Goal: Information Seeking & Learning: Find specific page/section

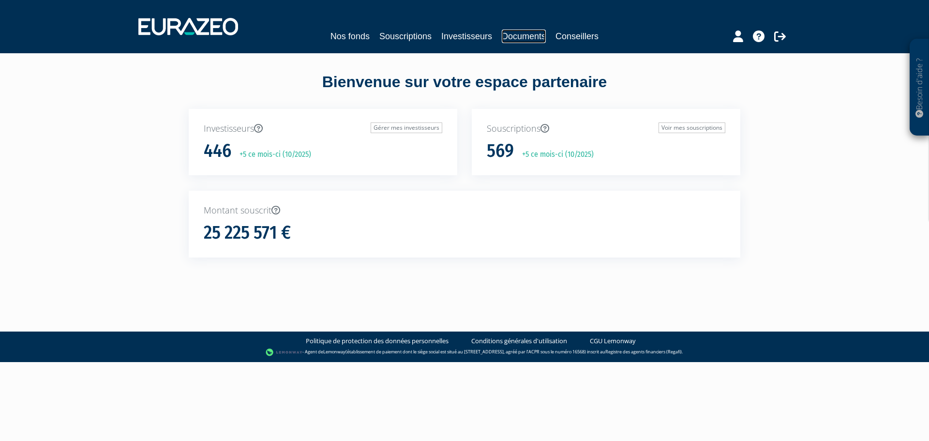
click at [526, 34] on link "Documents" at bounding box center [524, 37] width 44 height 14
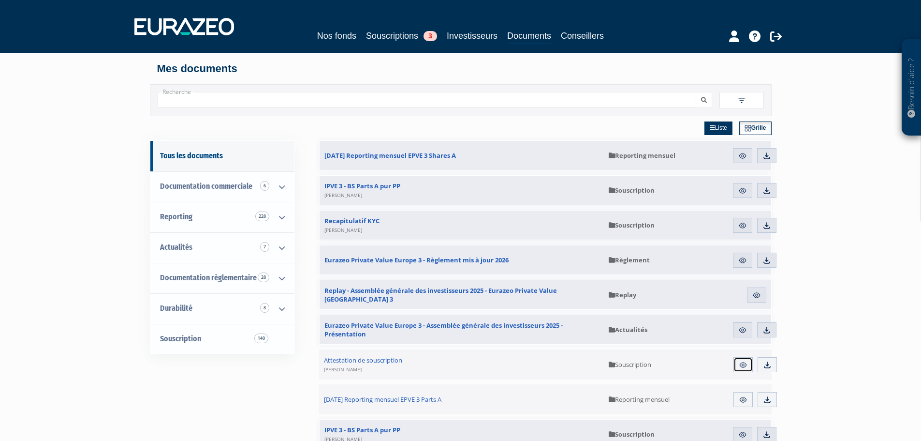
click at [744, 366] on img at bounding box center [743, 364] width 9 height 9
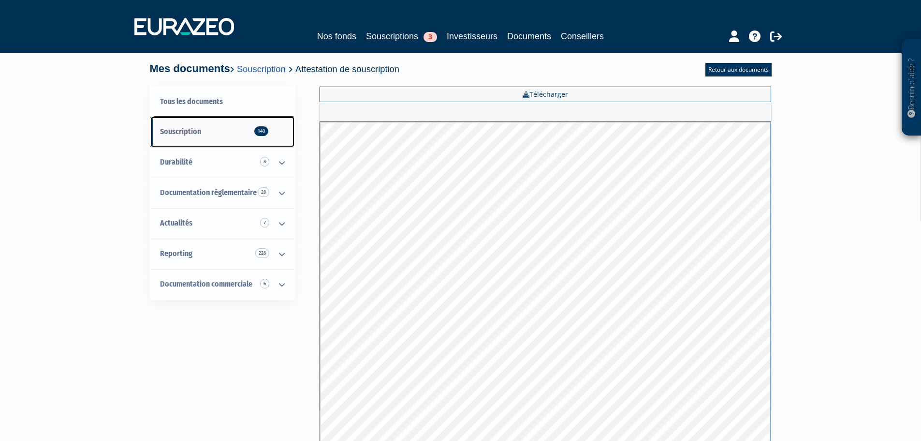
click at [184, 130] on span "Souscription 140" at bounding box center [180, 131] width 41 height 9
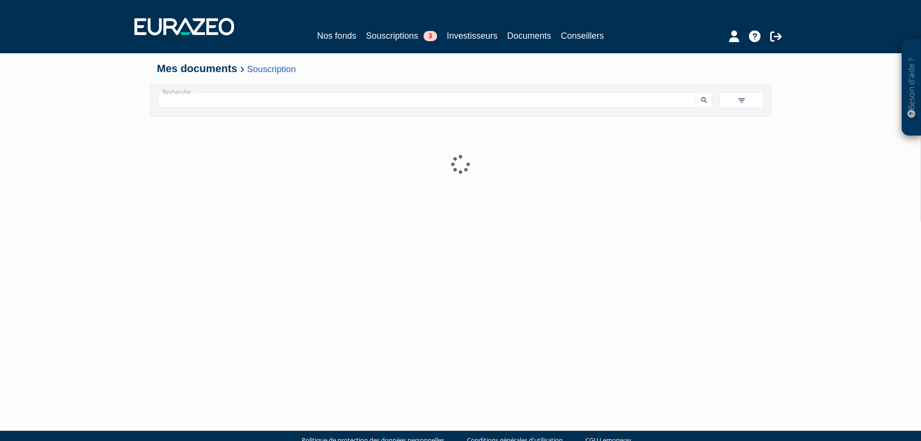
click at [173, 102] on input "Recherche" at bounding box center [427, 100] width 539 height 16
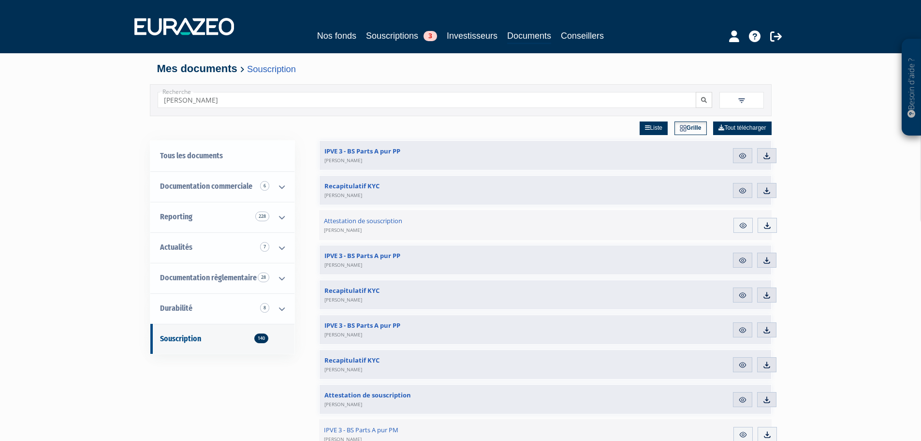
click at [705, 104] on button "submit" at bounding box center [704, 100] width 16 height 16
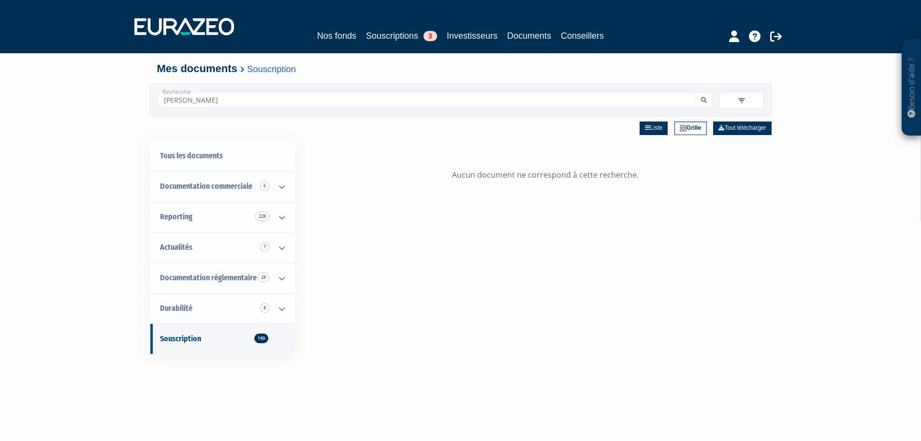
drag, startPoint x: 238, startPoint y: 101, endPoint x: 156, endPoint y: 103, distance: 82.8
click at [156, 103] on div "Recherche JEANNIN" at bounding box center [434, 100] width 569 height 16
paste input "Charlotte"
type input "[PERSON_NAME]"
click at [708, 98] on button "submit" at bounding box center [704, 100] width 16 height 16
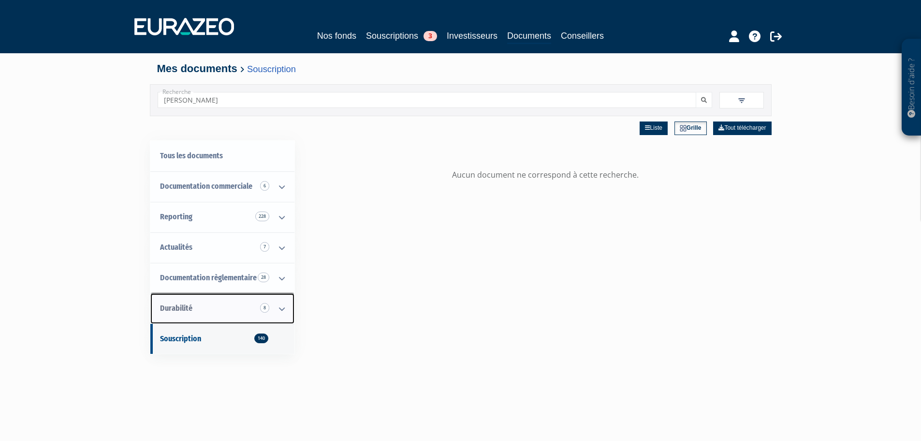
click at [282, 308] on icon at bounding box center [281, 309] width 25 height 30
click at [281, 279] on icon at bounding box center [281, 278] width 25 height 30
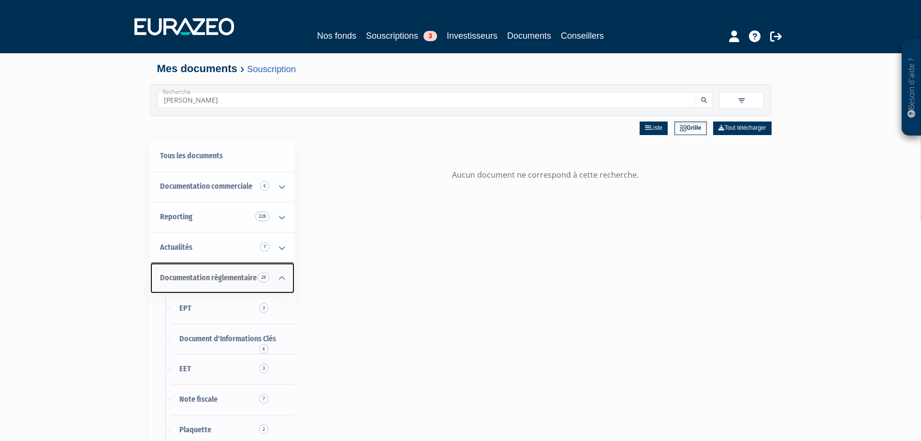
click at [281, 279] on icon at bounding box center [281, 278] width 25 height 30
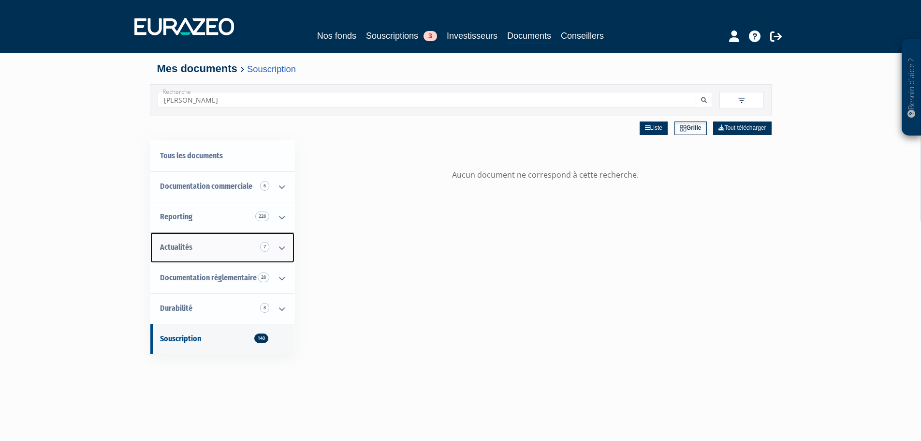
click at [279, 245] on icon at bounding box center [281, 248] width 25 height 30
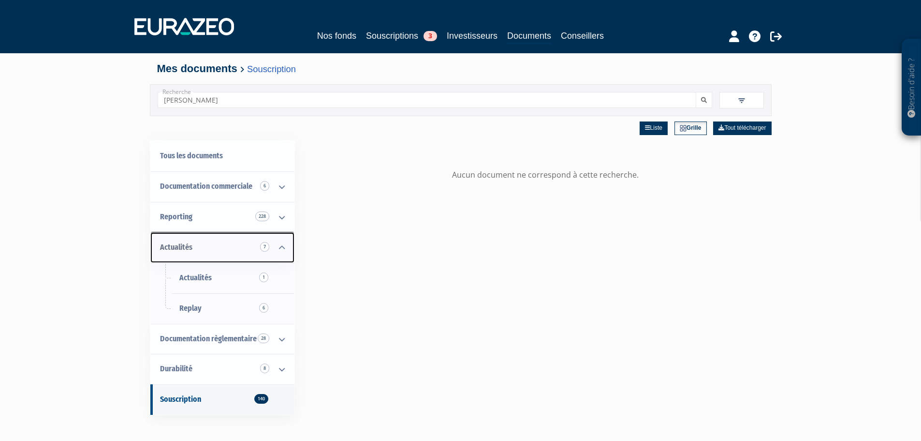
click at [279, 245] on icon at bounding box center [281, 248] width 25 height 30
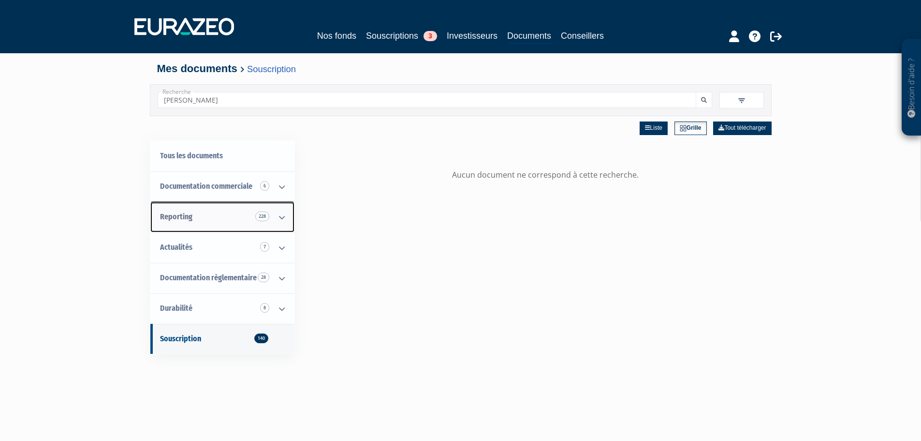
click at [279, 219] on icon at bounding box center [281, 217] width 25 height 30
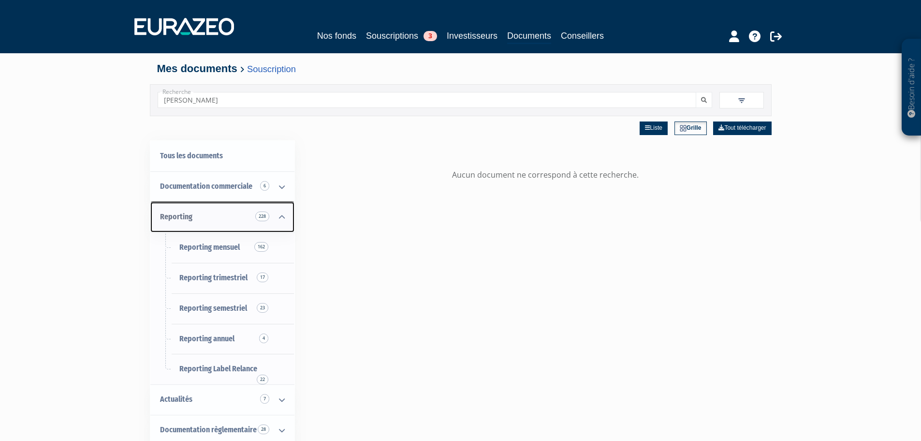
click at [279, 217] on icon at bounding box center [281, 217] width 25 height 30
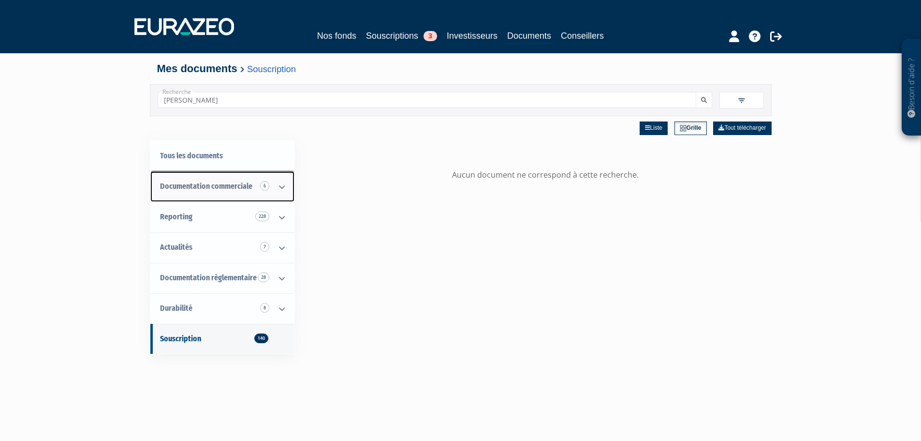
click at [276, 187] on icon at bounding box center [281, 187] width 25 height 30
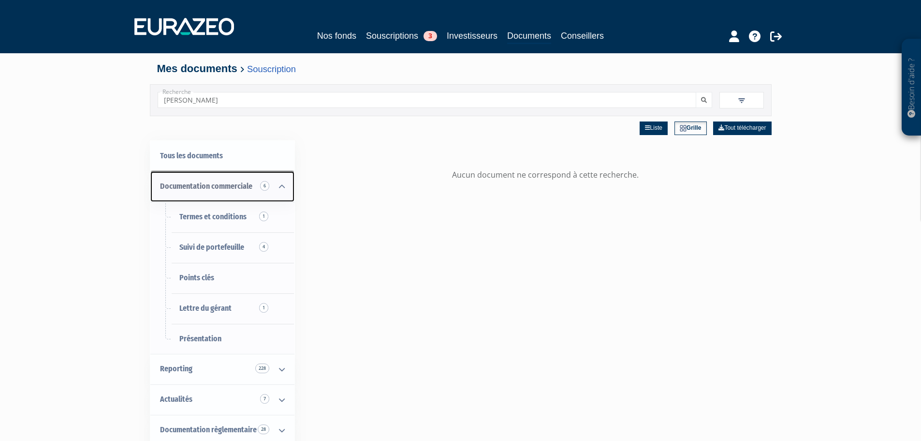
click at [278, 186] on icon at bounding box center [281, 187] width 25 height 30
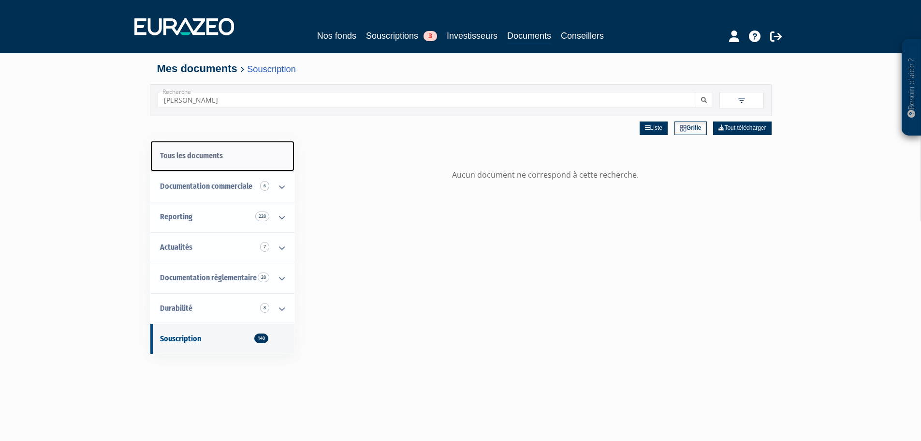
click at [189, 157] on link "Tous les documents" at bounding box center [222, 156] width 144 height 30
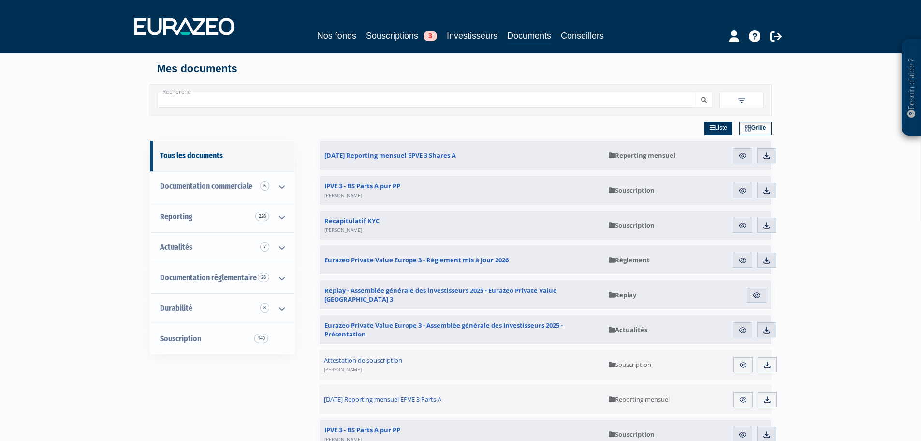
click at [283, 100] on input "Recherche" at bounding box center [427, 100] width 539 height 16
click at [531, 32] on link "Documents" at bounding box center [529, 36] width 44 height 15
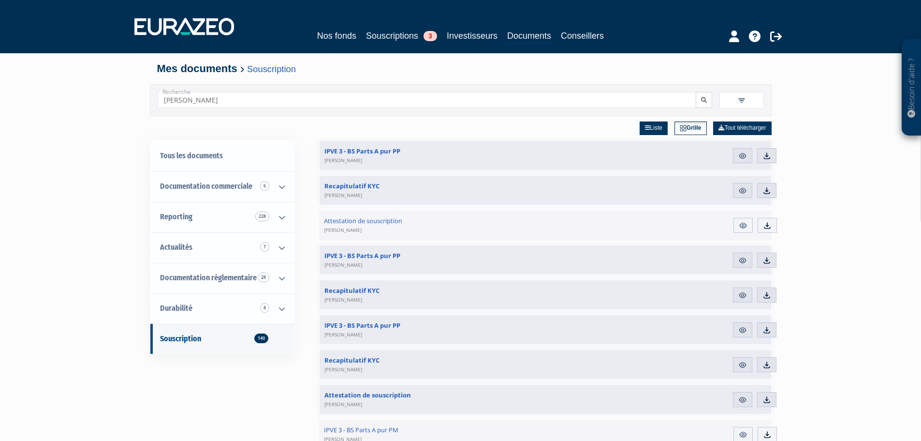
click at [707, 100] on icon "submit" at bounding box center [704, 100] width 6 height 6
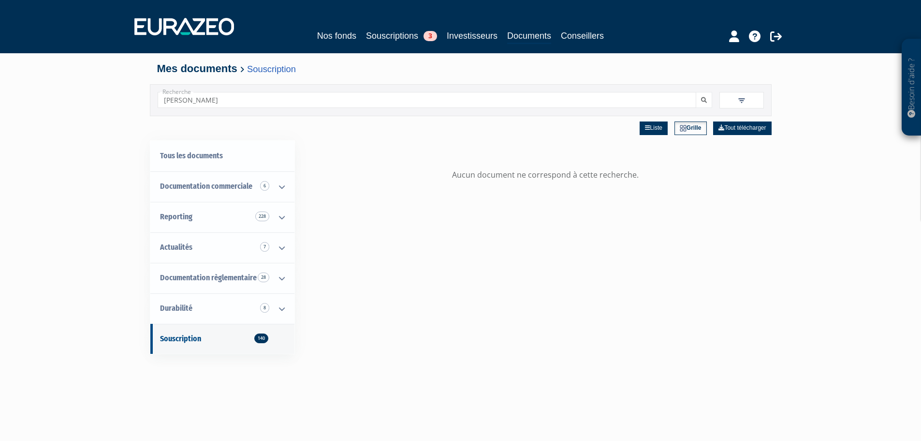
drag, startPoint x: 228, startPoint y: 94, endPoint x: 136, endPoint y: 96, distance: 92.4
click at [136, 96] on div "Besoin d'aide ? × J'ai besoin d'aide Si vous avez une question à propos du fonc…" at bounding box center [460, 295] width 921 height 590
click at [696, 92] on button "submit" at bounding box center [704, 100] width 16 height 16
drag, startPoint x: 200, startPoint y: 102, endPoint x: 131, endPoint y: 95, distance: 69.6
click at [133, 95] on div "Besoin d'aide ? × J'ai besoin d'aide Si vous avez une question à propos du fonc…" at bounding box center [460, 295] width 921 height 590
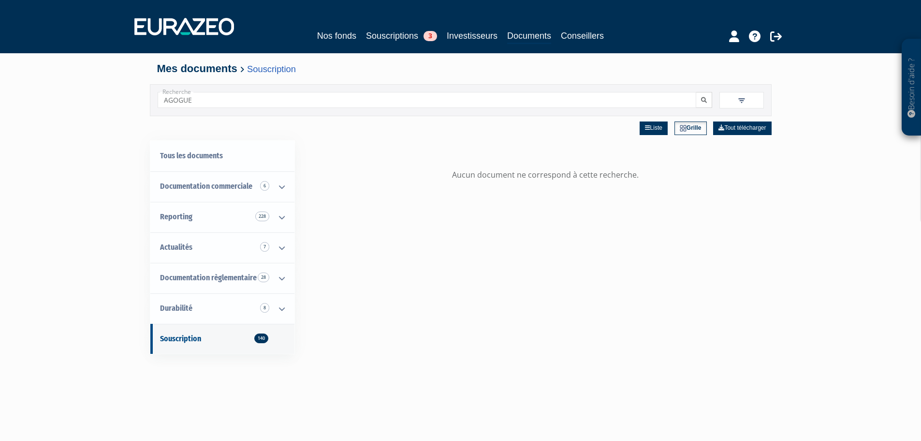
type input "AGOGUE"
click at [702, 93] on button "submit" at bounding box center [704, 100] width 16 height 16
click at [526, 36] on link "Documents" at bounding box center [529, 36] width 44 height 15
click at [405, 35] on link "Souscriptions 3" at bounding box center [401, 36] width 71 height 14
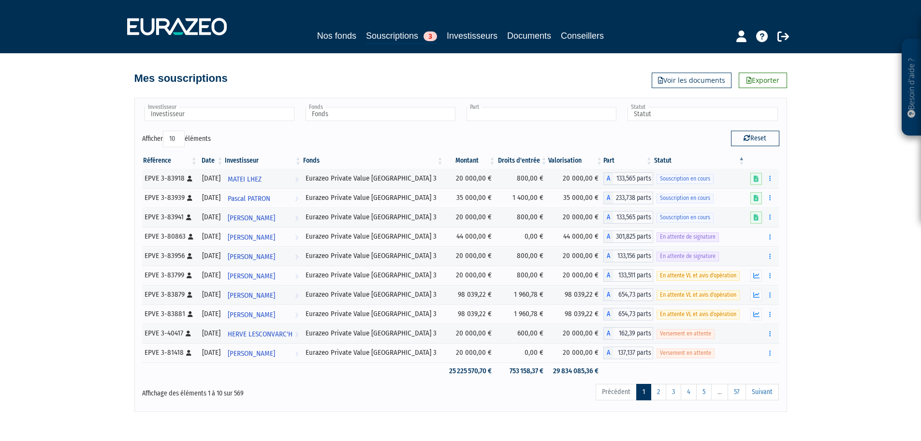
click at [514, 117] on input "text" at bounding box center [542, 114] width 150 height 14
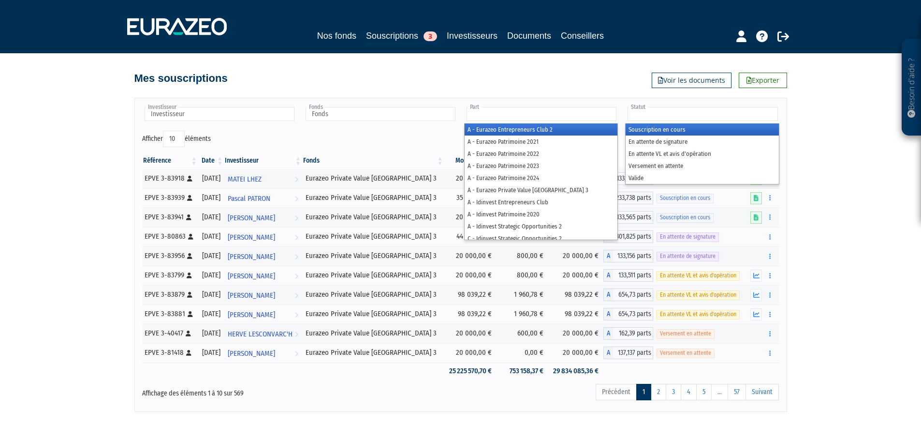
type input "Part"
click at [654, 112] on input "text" at bounding box center [703, 114] width 150 height 14
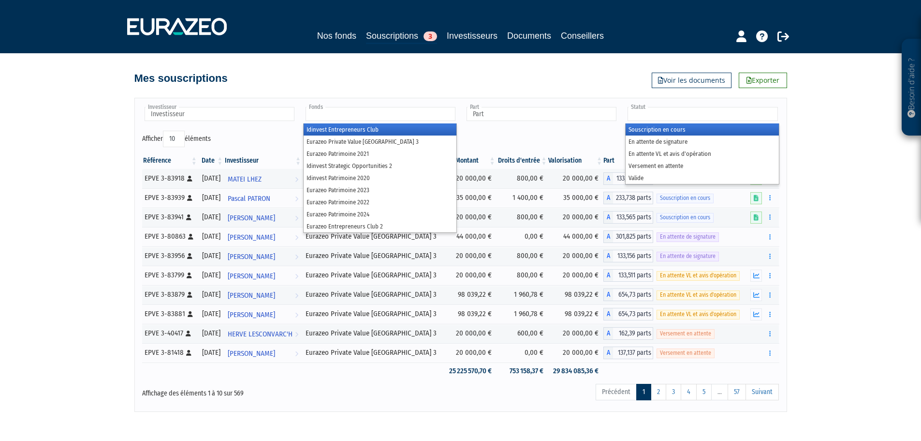
type input "Statut"
click at [381, 119] on input "text" at bounding box center [381, 114] width 150 height 14
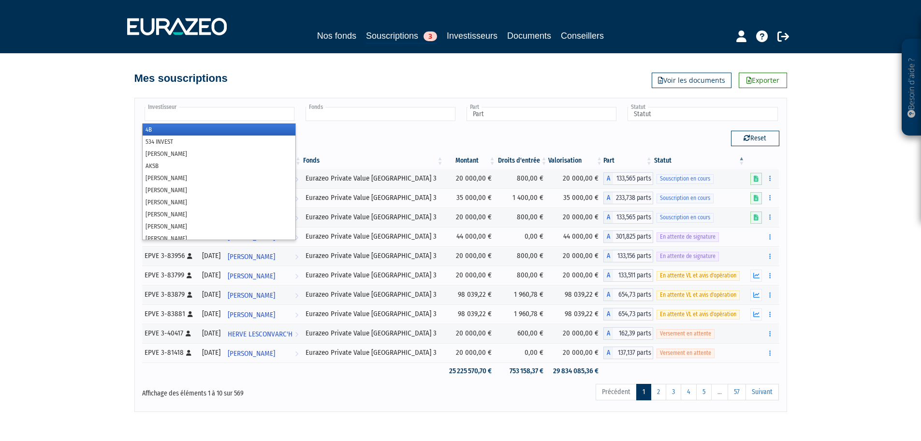
type input "Fonds"
click at [200, 118] on input "text" at bounding box center [220, 114] width 150 height 14
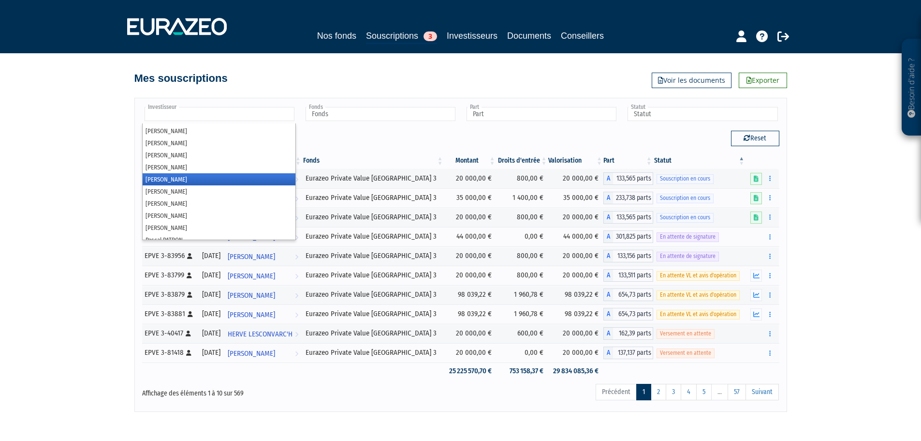
scroll to position [4110, 0]
type input "Investisseur"
